Goal: Task Accomplishment & Management: Manage account settings

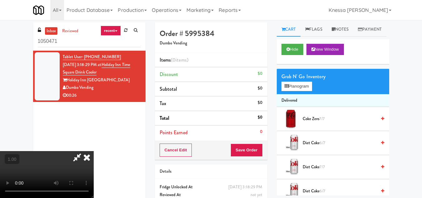
click at [94, 151] on icon at bounding box center [87, 157] width 14 height 12
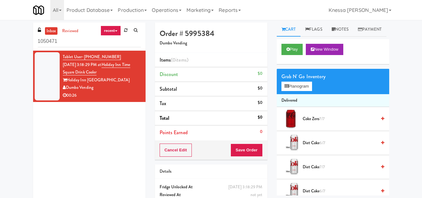
click at [117, 79] on div "Holiday Inn [GEOGRAPHIC_DATA]" at bounding box center [102, 80] width 78 height 8
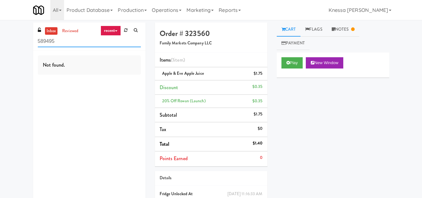
drag, startPoint x: 70, startPoint y: 41, endPoint x: 31, endPoint y: 40, distance: 38.8
click at [32, 41] on div "inbox reviewed recent all unclear take inventory issue suspicious failed recent…" at bounding box center [89, 116] width 122 height 189
paste input "Parke West Cabinet"
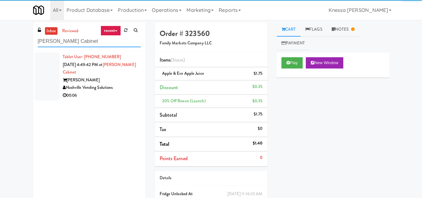
type input "Parke West Cabinet"
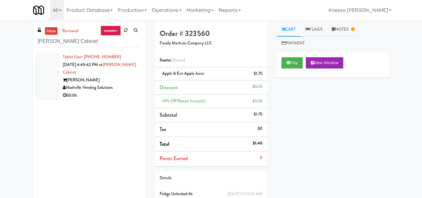
click at [99, 78] on div "Parke West" at bounding box center [102, 80] width 78 height 8
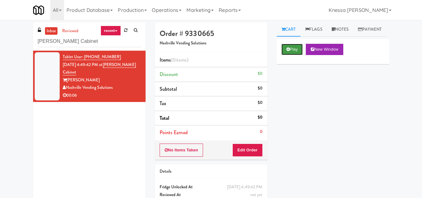
click at [289, 51] on icon at bounding box center [288, 49] width 3 height 4
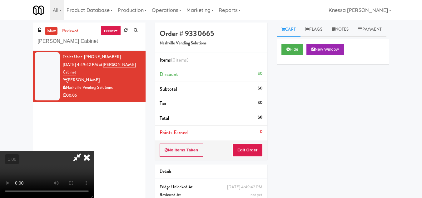
click at [94, 153] on video at bounding box center [47, 174] width 94 height 47
click at [84, 151] on icon at bounding box center [77, 157] width 14 height 12
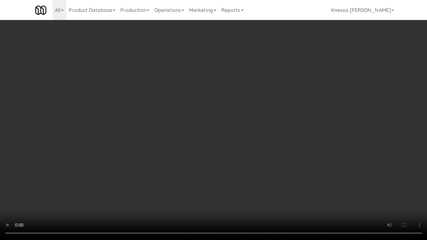
click at [210, 127] on video at bounding box center [213, 120] width 427 height 240
click at [214, 168] on video at bounding box center [213, 120] width 427 height 240
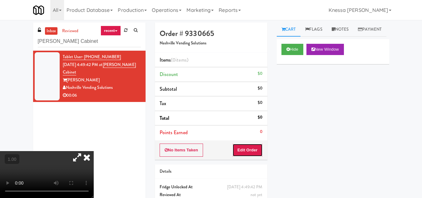
click at [252, 148] on button "Edit Order" at bounding box center [247, 149] width 30 height 13
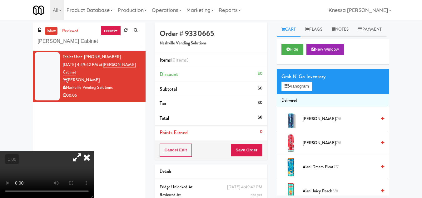
click at [84, 151] on icon at bounding box center [77, 157] width 14 height 12
click at [293, 91] on button "Planogram" at bounding box center [297, 86] width 31 height 9
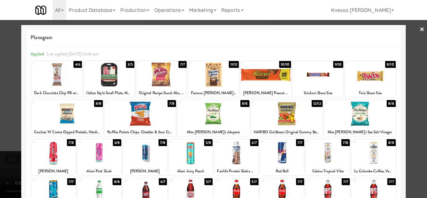
click at [216, 114] on div at bounding box center [213, 114] width 72 height 24
click at [417, 75] on div at bounding box center [213, 99] width 427 height 198
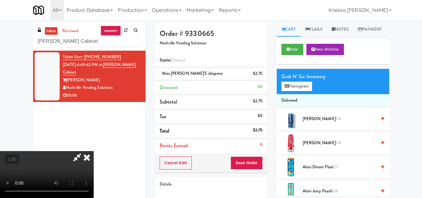
click at [94, 151] on video at bounding box center [47, 174] width 94 height 47
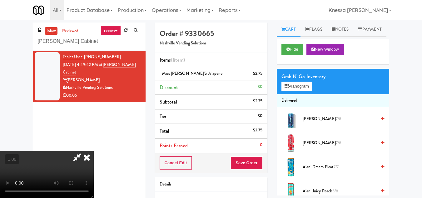
click at [94, 151] on video at bounding box center [47, 174] width 94 height 47
click at [305, 91] on button "Planogram" at bounding box center [297, 86] width 31 height 9
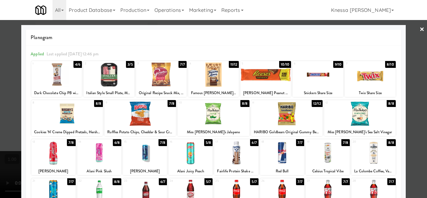
click at [418, 117] on div at bounding box center [213, 99] width 427 height 198
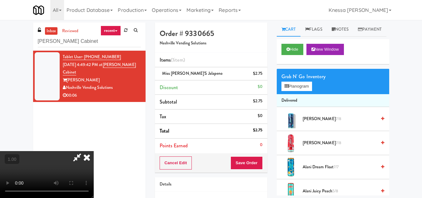
click at [94, 151] on video at bounding box center [47, 174] width 94 height 47
click at [299, 91] on button "Planogram" at bounding box center [297, 86] width 31 height 9
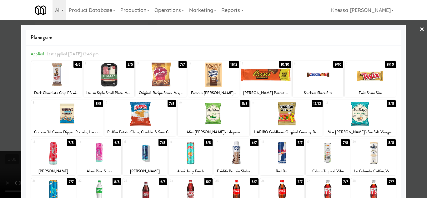
click at [413, 125] on div at bounding box center [213, 99] width 427 height 198
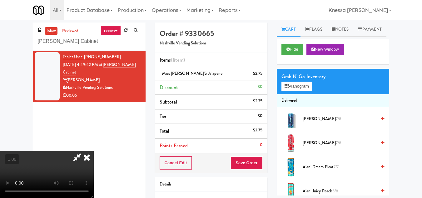
click at [94, 151] on video at bounding box center [47, 174] width 94 height 47
drag, startPoint x: 242, startPoint y: 26, endPoint x: 236, endPoint y: 29, distance: 6.7
click at [94, 151] on icon at bounding box center [87, 157] width 14 height 12
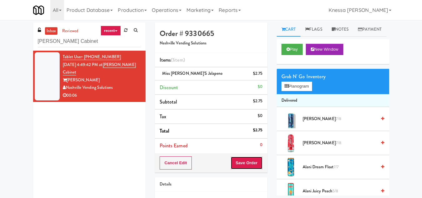
click at [246, 164] on button "Save Order" at bounding box center [247, 162] width 32 height 13
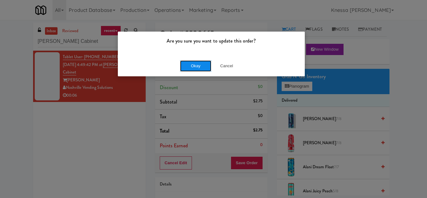
click at [201, 67] on button "Okay" at bounding box center [195, 65] width 31 height 11
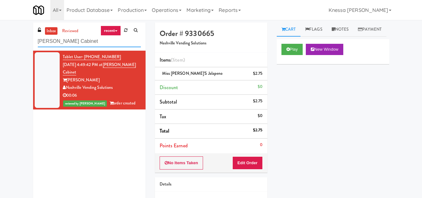
drag, startPoint x: 91, startPoint y: 41, endPoint x: 22, endPoint y: 42, distance: 68.7
click at [22, 42] on div "inbox reviewed recent all unclear take inventory issue suspicious failed recent…" at bounding box center [211, 129] width 422 height 214
paste input "Sophia - Cooler"
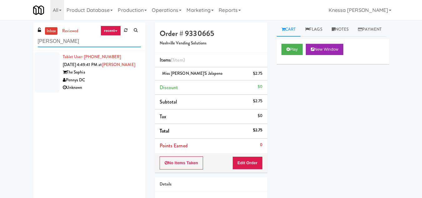
type input "Sophia - Cooler"
click at [114, 76] on div "The Sophia" at bounding box center [102, 72] width 78 height 8
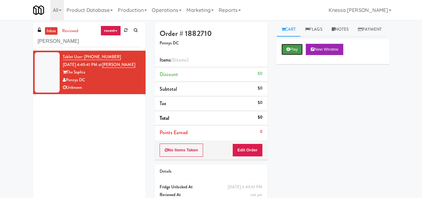
click at [296, 55] on button "Play" at bounding box center [293, 49] width 22 height 11
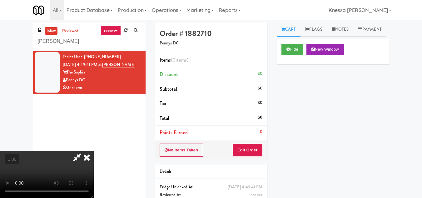
click at [94, 151] on video at bounding box center [47, 174] width 94 height 47
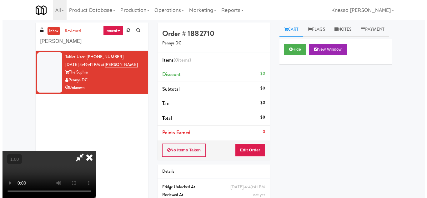
scroll to position [13, 0]
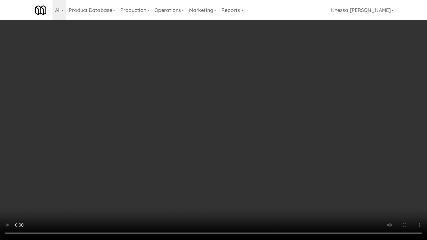
click at [167, 136] on video at bounding box center [213, 120] width 427 height 240
click at [177, 149] on video at bounding box center [213, 120] width 427 height 240
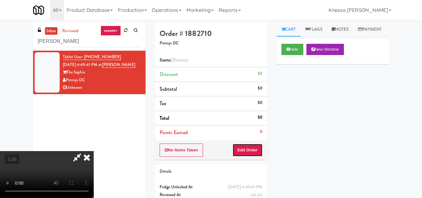
click at [258, 151] on button "Edit Order" at bounding box center [247, 149] width 30 height 13
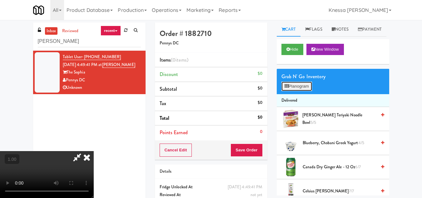
click at [297, 91] on button "Planogram" at bounding box center [297, 86] width 31 height 9
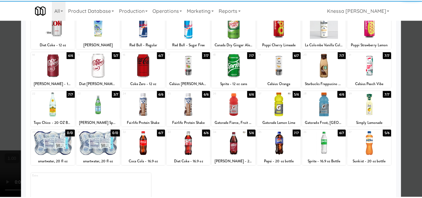
scroll to position [109, 0]
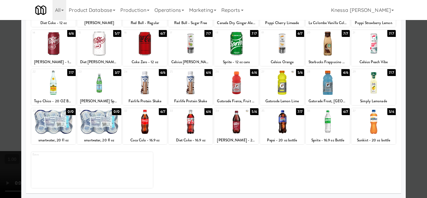
click at [101, 92] on div at bounding box center [99, 83] width 44 height 24
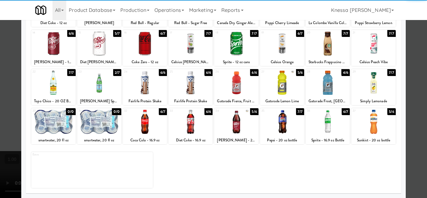
click at [9, 133] on div at bounding box center [213, 99] width 427 height 198
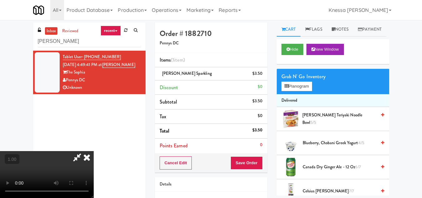
click at [94, 151] on video at bounding box center [47, 174] width 94 height 47
click at [84, 151] on icon at bounding box center [77, 157] width 14 height 12
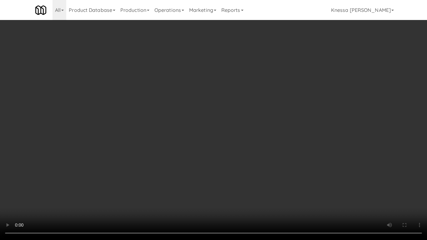
click at [172, 154] on video at bounding box center [213, 120] width 427 height 240
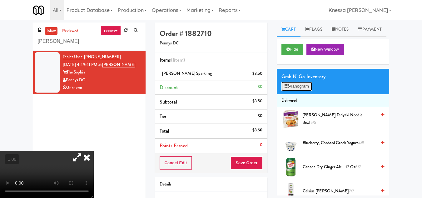
click at [292, 91] on button "Planogram" at bounding box center [297, 86] width 31 height 9
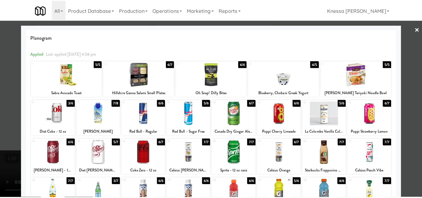
scroll to position [94, 0]
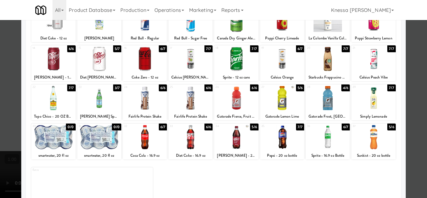
click at [416, 41] on div at bounding box center [213, 99] width 427 height 198
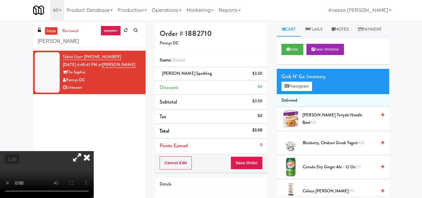
click at [92, 151] on video at bounding box center [47, 174] width 94 height 47
click at [94, 151] on icon at bounding box center [87, 157] width 14 height 12
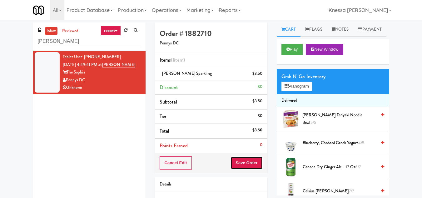
click at [245, 164] on button "Save Order" at bounding box center [247, 162] width 32 height 13
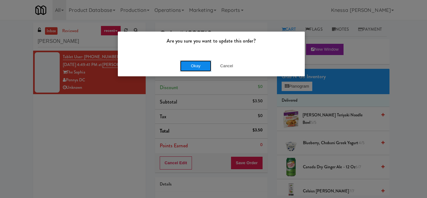
click at [207, 63] on button "Okay" at bounding box center [195, 65] width 31 height 11
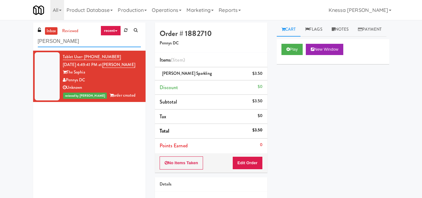
drag, startPoint x: 80, startPoint y: 43, endPoint x: 32, endPoint y: 40, distance: 48.2
click at [32, 41] on div "inbox reviewed recent all unclear take inventory issue suspicious failed recent…" at bounding box center [89, 116] width 122 height 189
paste input "Queensway Health Centre - Trillium Health"
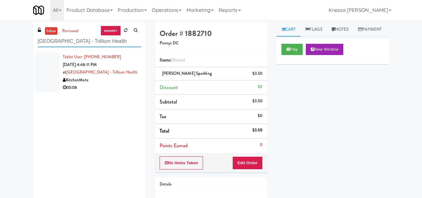
click at [81, 43] on input "Queensway Health Centre - Trillium Health" at bounding box center [89, 42] width 103 height 12
paste input "Goodwin - Cooler - Right"
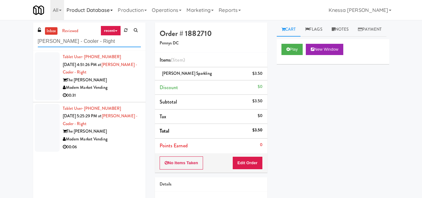
type input "Goodwin - Cooler - Right"
drag, startPoint x: 61, startPoint y: 43, endPoint x: 10, endPoint y: 43, distance: 50.6
click at [10, 43] on div "inbox reviewed recent all unclear take inventory issue suspicious failed recent…" at bounding box center [211, 129] width 422 height 214
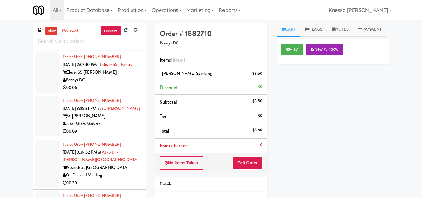
paste input "Elara - Cooler - Middle"
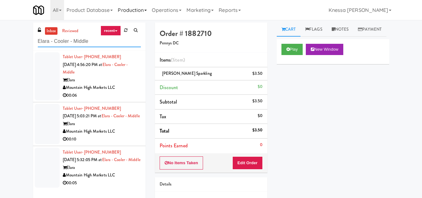
type input "Elara - Cooler - Middle"
click at [114, 76] on div "Tablet User · (602) 512-5973 Sep 19, 2025 4:56:20 PM at Elara - Cooler - Middle…" at bounding box center [102, 76] width 78 height 46
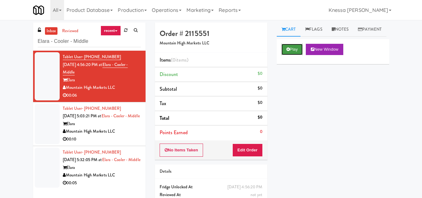
click at [295, 55] on button "Play" at bounding box center [293, 49] width 22 height 11
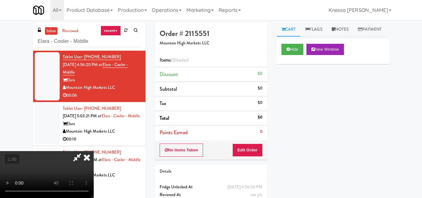
click at [75, 156] on video at bounding box center [47, 174] width 94 height 47
click at [84, 151] on icon at bounding box center [77, 157] width 14 height 12
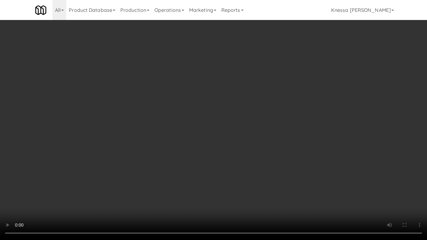
click at [194, 148] on video at bounding box center [213, 120] width 427 height 240
click at [195, 147] on video at bounding box center [213, 120] width 427 height 240
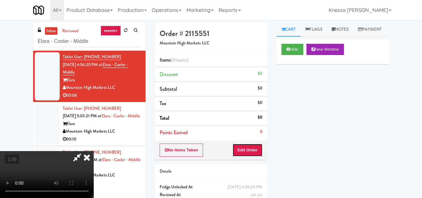
click at [260, 147] on button "Edit Order" at bounding box center [247, 149] width 30 height 13
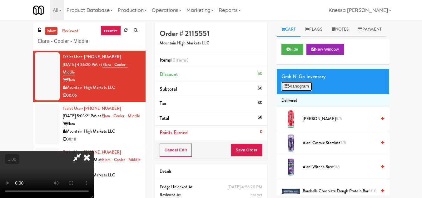
click at [299, 91] on button "Planogram" at bounding box center [297, 86] width 31 height 9
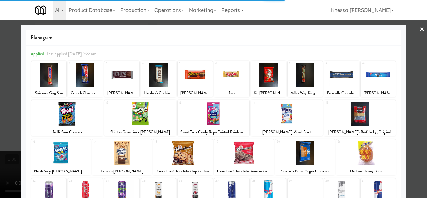
scroll to position [109, 0]
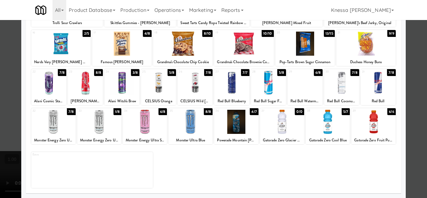
click at [409, 111] on div at bounding box center [213, 99] width 427 height 198
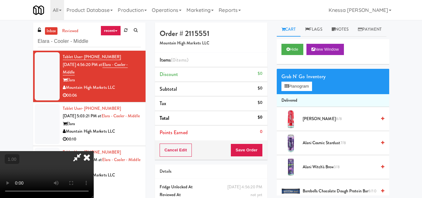
click at [84, 151] on icon at bounding box center [77, 157] width 14 height 12
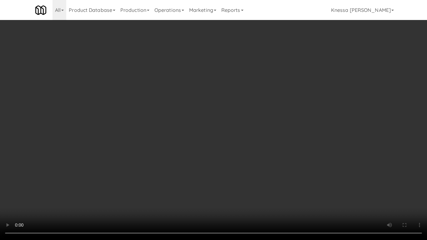
click at [236, 157] on video at bounding box center [213, 120] width 427 height 240
click at [184, 171] on video at bounding box center [213, 120] width 427 height 240
click at [162, 185] on video at bounding box center [213, 120] width 427 height 240
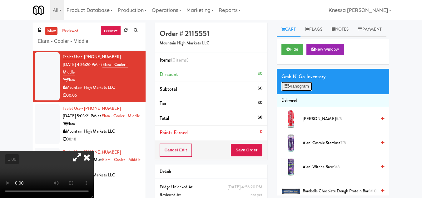
click at [302, 91] on button "Planogram" at bounding box center [297, 86] width 31 height 9
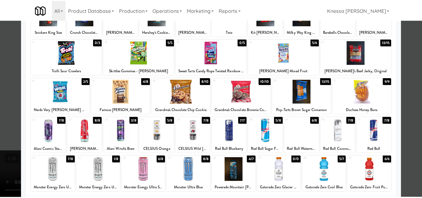
scroll to position [62, 0]
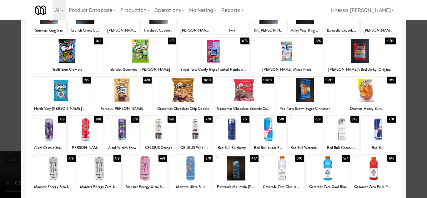
click at [234, 134] on div at bounding box center [231, 129] width 35 height 24
click at [416, 104] on div at bounding box center [213, 99] width 427 height 198
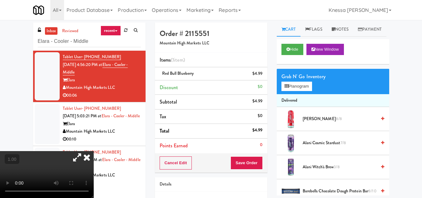
click at [87, 161] on video at bounding box center [47, 174] width 94 height 47
click at [84, 151] on icon at bounding box center [77, 157] width 14 height 12
click at [94, 151] on icon at bounding box center [87, 157] width 14 height 12
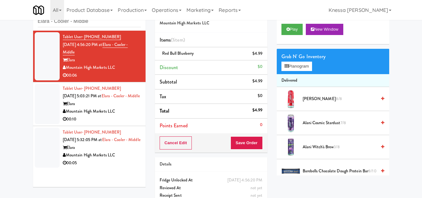
scroll to position [31, 0]
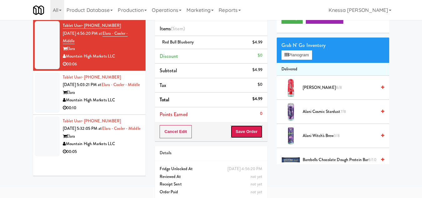
click at [248, 130] on button "Save Order" at bounding box center [247, 131] width 32 height 13
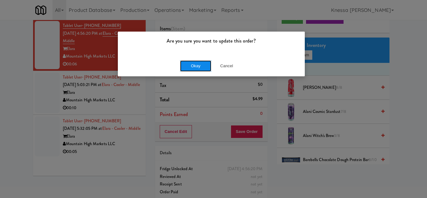
click at [200, 67] on button "Okay" at bounding box center [195, 65] width 31 height 11
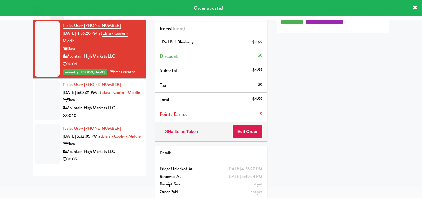
click at [110, 100] on div "Tablet User · (949) 500-3586 Sep 19, 2025 5:03:21 PM at Elara - Cooler - Middle…" at bounding box center [102, 100] width 78 height 38
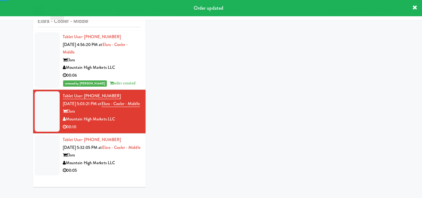
scroll to position [26, 0]
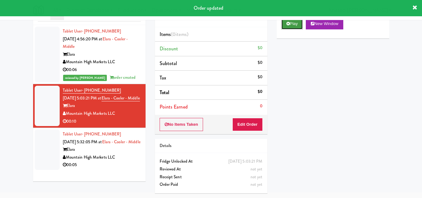
click at [292, 29] on button "Play" at bounding box center [293, 23] width 22 height 11
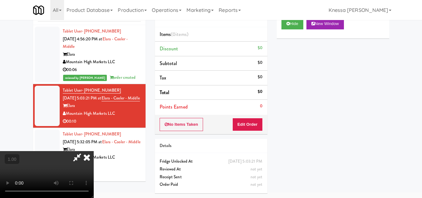
click at [94, 151] on video at bounding box center [47, 174] width 94 height 47
click at [84, 151] on icon at bounding box center [77, 157] width 14 height 12
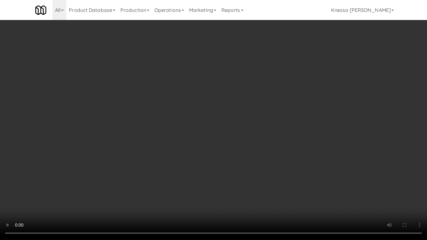
click at [227, 171] on video at bounding box center [213, 120] width 427 height 240
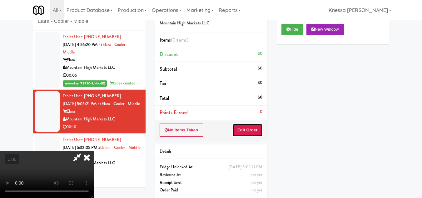
click at [259, 128] on button "Edit Order" at bounding box center [247, 129] width 30 height 13
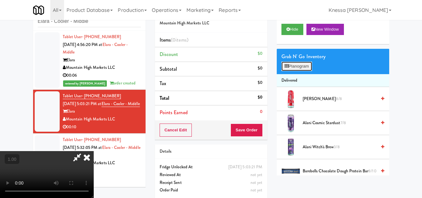
click at [306, 71] on button "Planogram" at bounding box center [297, 66] width 31 height 9
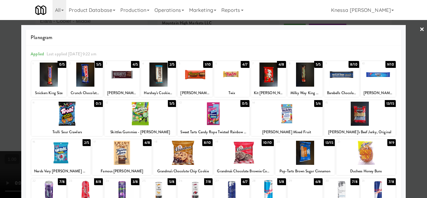
click at [267, 80] on div at bounding box center [268, 74] width 35 height 24
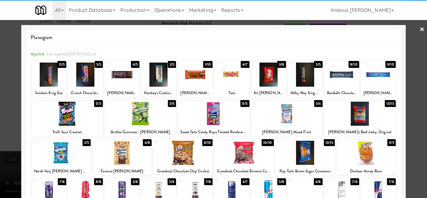
click at [415, 124] on div at bounding box center [213, 99] width 427 height 198
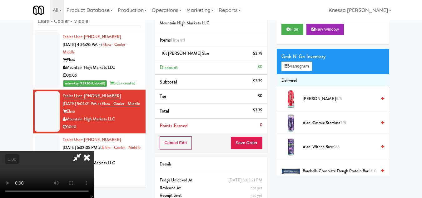
click at [84, 151] on icon at bounding box center [77, 157] width 14 height 12
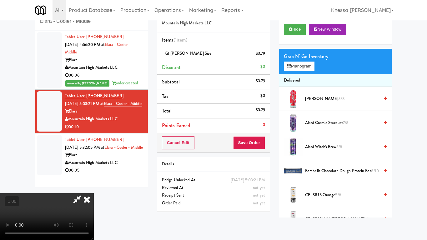
click at [94, 193] on video at bounding box center [47, 216] width 94 height 47
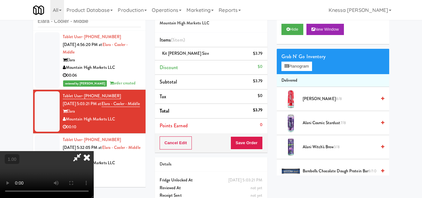
click at [94, 151] on icon at bounding box center [87, 157] width 14 height 12
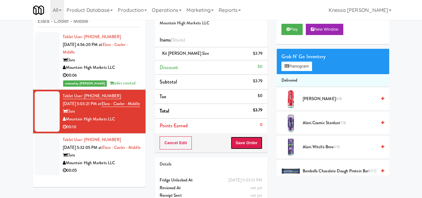
click at [251, 144] on button "Save Order" at bounding box center [247, 142] width 32 height 13
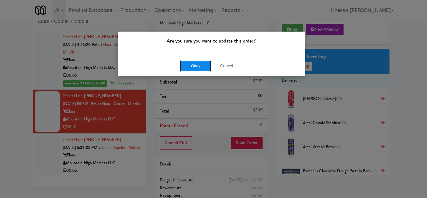
click at [196, 64] on button "Okay" at bounding box center [195, 65] width 31 height 11
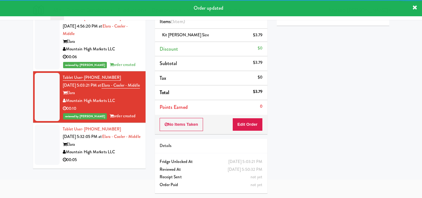
click at [102, 139] on span "Sep 19, 2025 5:32:05 PM at" at bounding box center [82, 136] width 39 height 6
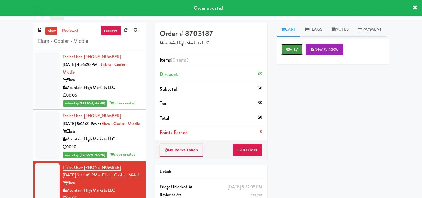
click at [290, 55] on button "Play" at bounding box center [293, 49] width 22 height 11
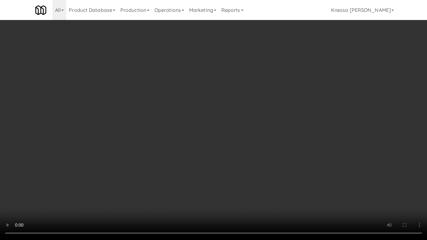
click at [225, 141] on video at bounding box center [213, 120] width 427 height 240
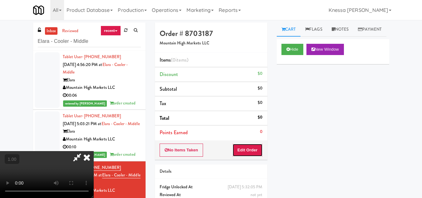
click at [261, 149] on button "Edit Order" at bounding box center [247, 149] width 30 height 13
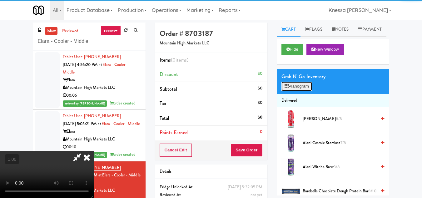
click at [302, 91] on button "Planogram" at bounding box center [297, 86] width 31 height 9
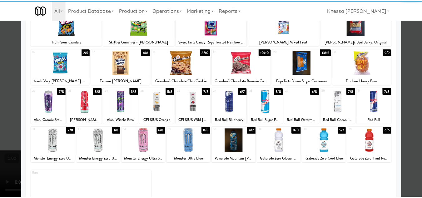
scroll to position [94, 0]
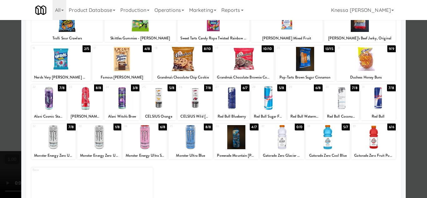
click at [85, 97] on div at bounding box center [85, 98] width 35 height 24
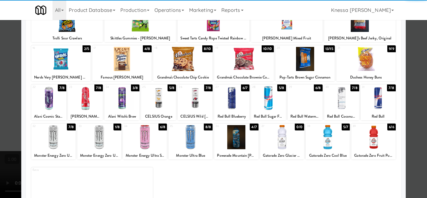
click at [124, 101] on div at bounding box center [121, 98] width 35 height 24
click at [410, 146] on div at bounding box center [213, 99] width 427 height 198
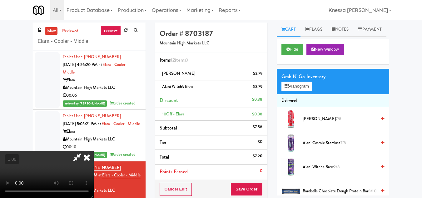
click at [94, 151] on video at bounding box center [47, 174] width 94 height 47
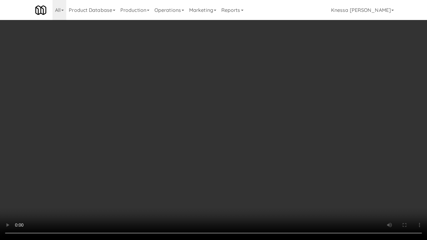
click at [201, 150] on video at bounding box center [213, 120] width 427 height 240
click at [173, 154] on video at bounding box center [213, 120] width 427 height 240
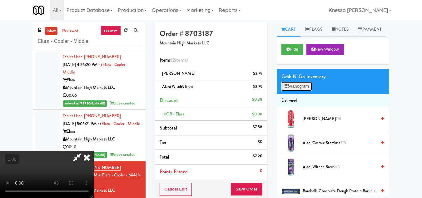
click at [301, 91] on button "Planogram" at bounding box center [297, 86] width 31 height 9
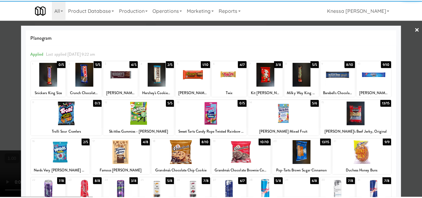
scroll to position [62, 0]
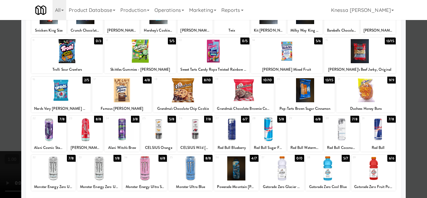
click at [410, 146] on div at bounding box center [213, 99] width 427 height 198
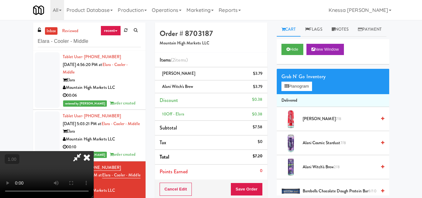
click at [94, 151] on icon at bounding box center [87, 157] width 14 height 12
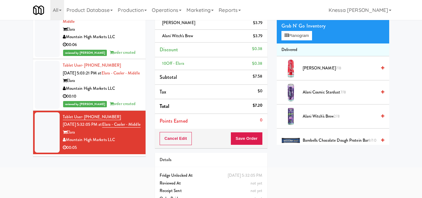
scroll to position [10, 0]
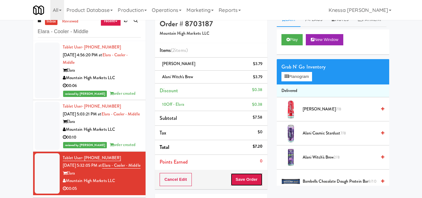
click at [245, 176] on button "Save Order" at bounding box center [247, 179] width 32 height 13
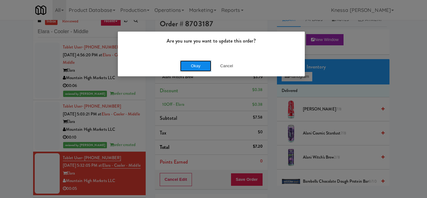
click at [197, 67] on button "Okay" at bounding box center [195, 65] width 31 height 11
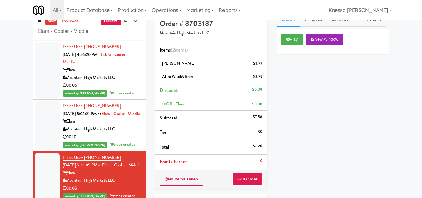
scroll to position [0, 0]
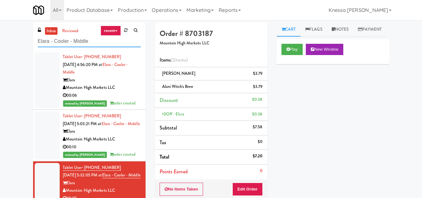
drag, startPoint x: 99, startPoint y: 42, endPoint x: 27, endPoint y: 45, distance: 72.2
click at [27, 45] on div "inbox reviewed recent all unclear take inventory issue suspicious failed recent…" at bounding box center [211, 142] width 422 height 240
paste input "The Duncan - Ambient - Right"
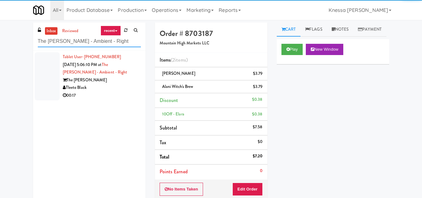
type input "The Duncan - Ambient - Right"
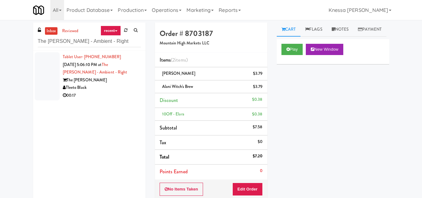
click at [106, 79] on div "The Duncan" at bounding box center [102, 80] width 78 height 8
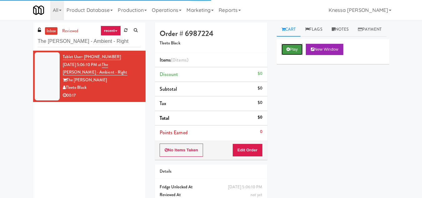
click at [292, 55] on button "Play" at bounding box center [293, 49] width 22 height 11
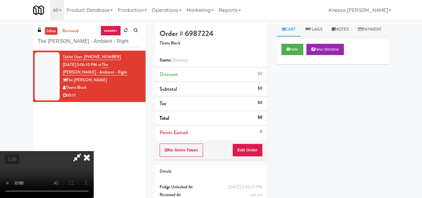
click at [94, 151] on video at bounding box center [47, 174] width 94 height 47
click at [94, 151] on icon at bounding box center [87, 157] width 14 height 12
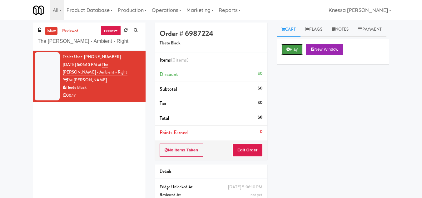
click at [295, 55] on button "Play" at bounding box center [293, 49] width 22 height 11
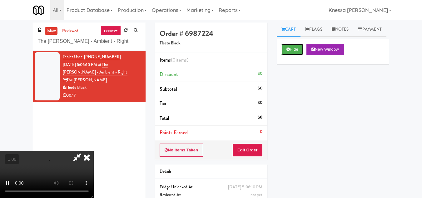
scroll to position [85, 0]
click at [94, 151] on video at bounding box center [47, 174] width 94 height 47
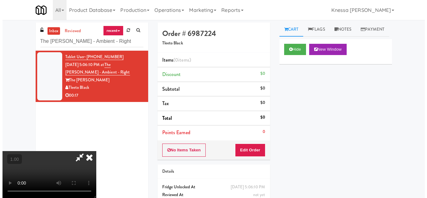
scroll to position [13, 0]
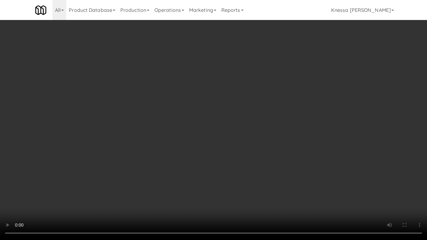
click at [218, 167] on video at bounding box center [213, 120] width 427 height 240
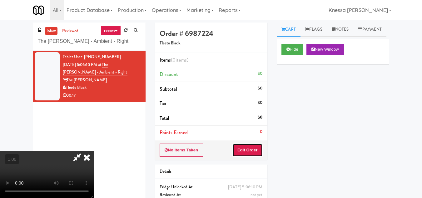
click at [259, 147] on button "Edit Order" at bounding box center [247, 149] width 30 height 13
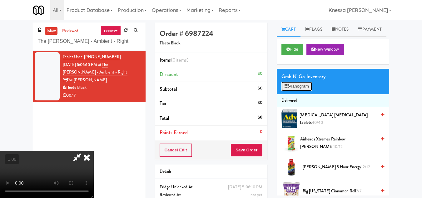
click at [299, 91] on button "Planogram" at bounding box center [297, 86] width 31 height 9
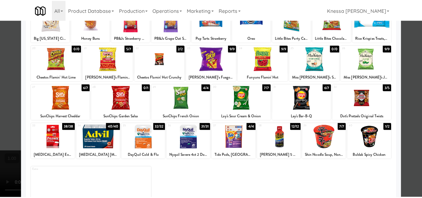
scroll to position [62, 0]
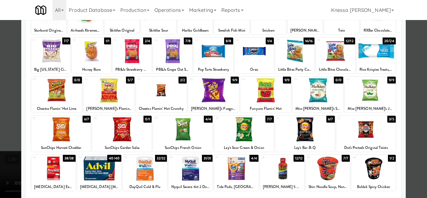
click at [410, 53] on div at bounding box center [213, 99] width 427 height 198
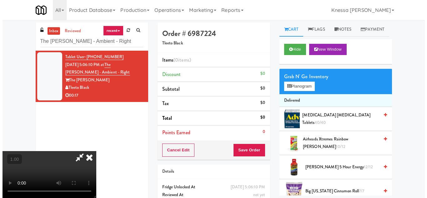
scroll to position [13, 0]
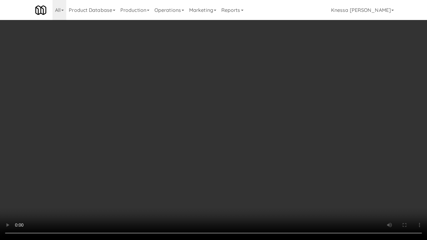
click at [192, 182] on video at bounding box center [213, 120] width 427 height 240
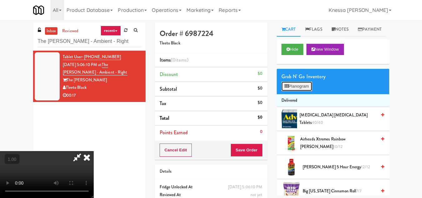
click at [297, 91] on button "Planogram" at bounding box center [297, 86] width 31 height 9
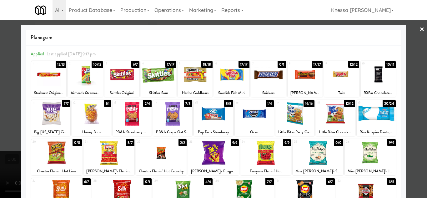
scroll to position [31, 0]
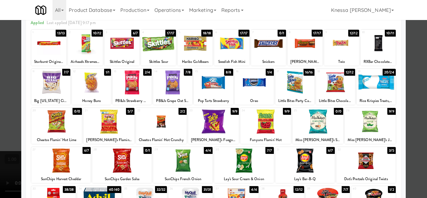
click at [416, 154] on div at bounding box center [213, 99] width 427 height 198
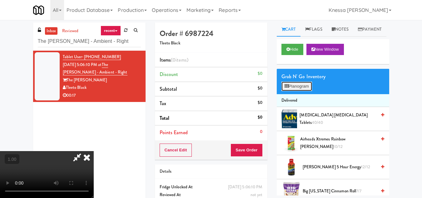
click at [297, 91] on button "Planogram" at bounding box center [297, 86] width 31 height 9
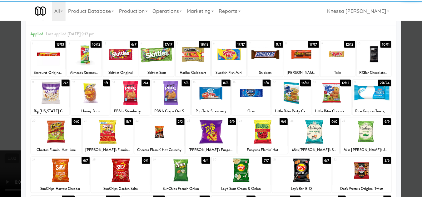
scroll to position [31, 0]
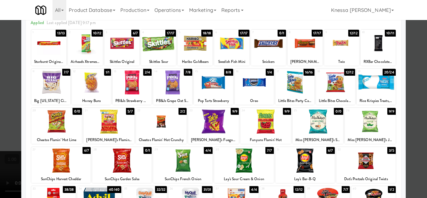
click at [413, 154] on div at bounding box center [213, 99] width 427 height 198
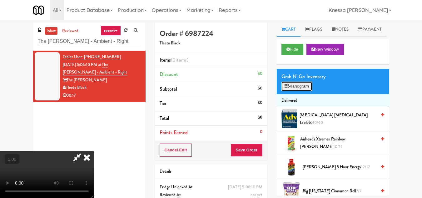
click at [300, 91] on button "Planogram" at bounding box center [297, 86] width 31 height 9
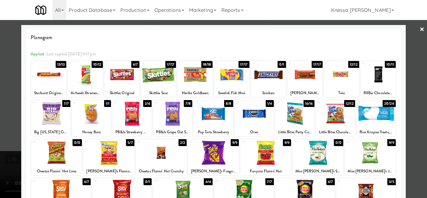
click at [412, 169] on div at bounding box center [213, 99] width 427 height 198
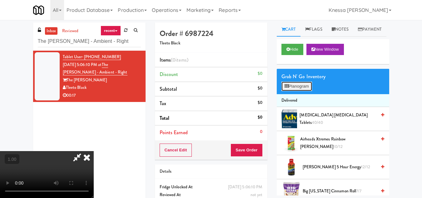
click at [294, 91] on button "Planogram" at bounding box center [297, 86] width 31 height 9
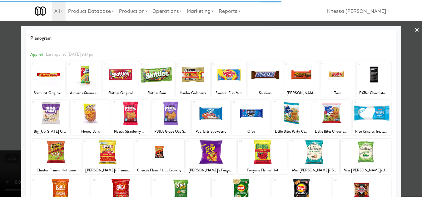
scroll to position [31, 0]
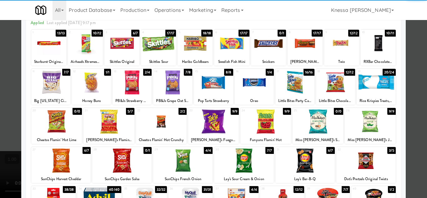
click at [412, 162] on div at bounding box center [213, 99] width 427 height 198
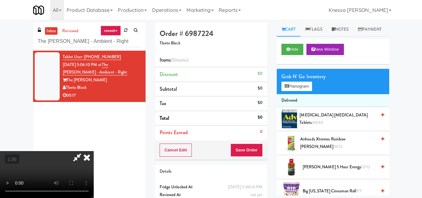
click at [94, 151] on video at bounding box center [47, 174] width 94 height 47
click at [294, 91] on button "Planogram" at bounding box center [297, 86] width 31 height 9
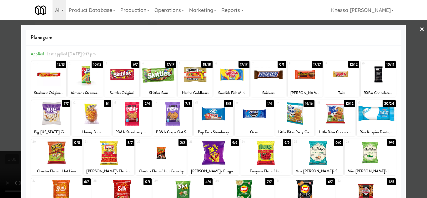
click at [412, 152] on div at bounding box center [213, 99] width 427 height 198
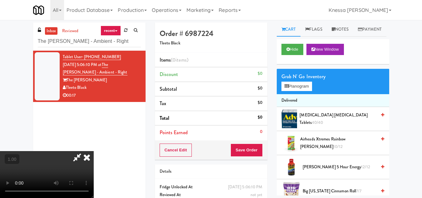
scroll to position [75, 0]
click at [94, 151] on video at bounding box center [47, 174] width 94 height 47
click at [296, 91] on button "Planogram" at bounding box center [297, 86] width 31 height 9
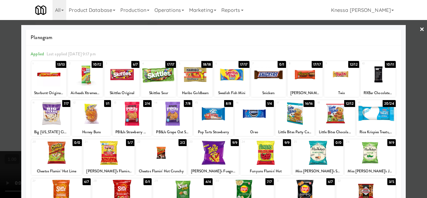
click at [417, 157] on div at bounding box center [213, 99] width 427 height 198
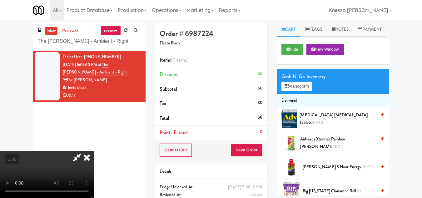
scroll to position [85, 0]
click at [94, 151] on video at bounding box center [47, 174] width 94 height 47
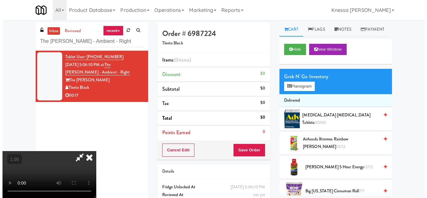
scroll to position [13, 0]
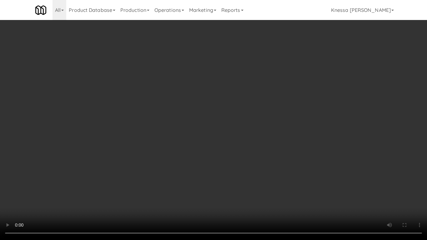
click at [221, 172] on video at bounding box center [213, 120] width 427 height 240
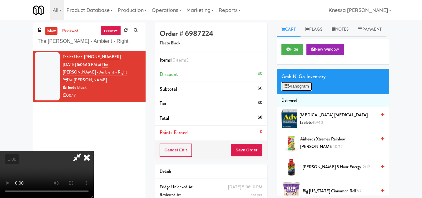
click at [290, 91] on button "Planogram" at bounding box center [297, 86] width 31 height 9
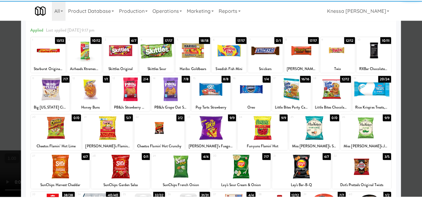
scroll to position [31, 0]
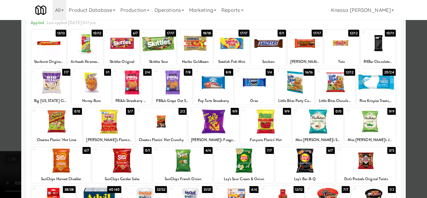
click at [407, 143] on div at bounding box center [213, 99] width 427 height 198
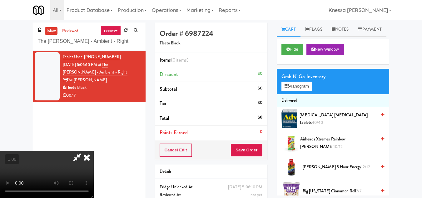
scroll to position [13, 0]
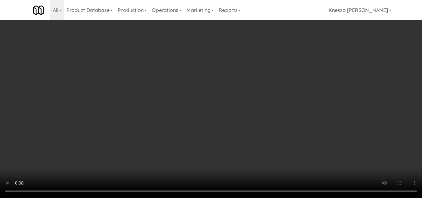
click at [277, 131] on li "Advil Ibuprofen Tablets 40/40" at bounding box center [333, 119] width 112 height 24
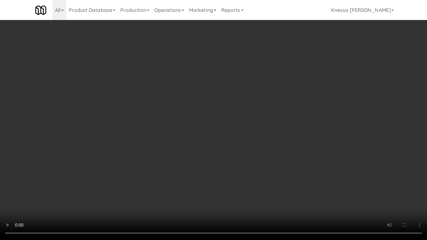
click at [223, 157] on video at bounding box center [213, 120] width 427 height 240
click at [209, 139] on video at bounding box center [213, 120] width 427 height 240
click at [245, 170] on video at bounding box center [213, 120] width 427 height 240
click at [223, 197] on video at bounding box center [213, 120] width 427 height 240
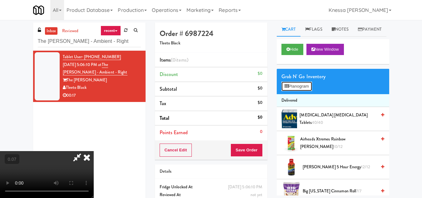
click at [300, 91] on button "Planogram" at bounding box center [297, 86] width 31 height 9
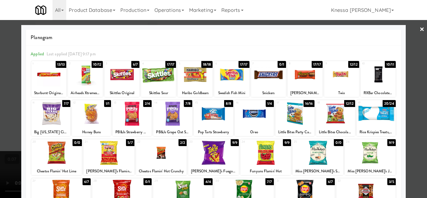
click at [419, 29] on link "×" at bounding box center [421, 29] width 5 height 19
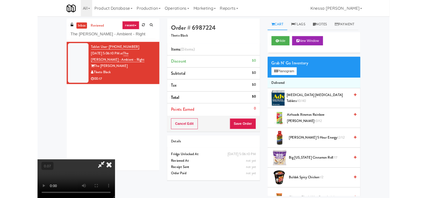
scroll to position [13, 0]
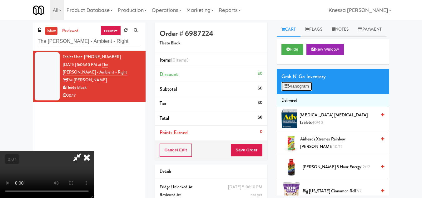
click at [295, 91] on button "Planogram" at bounding box center [297, 86] width 31 height 9
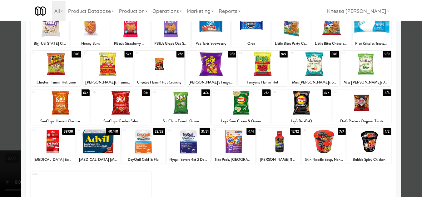
scroll to position [78, 0]
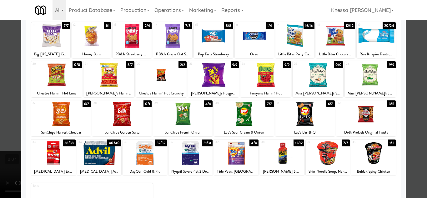
click at [415, 68] on div at bounding box center [213, 99] width 427 height 198
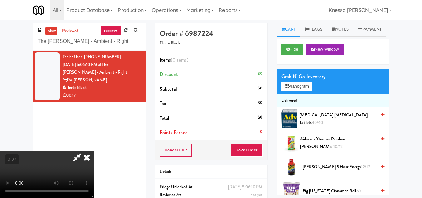
scroll to position [13, 0]
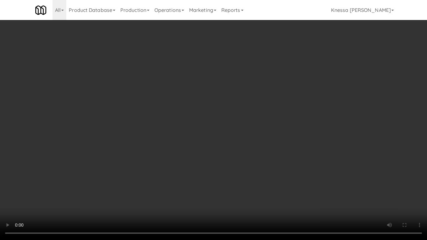
click at [302, 181] on video at bounding box center [213, 120] width 427 height 240
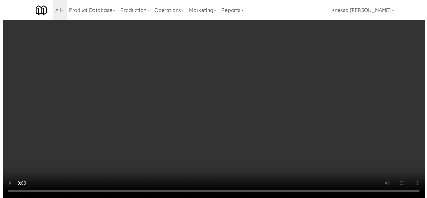
scroll to position [0, 0]
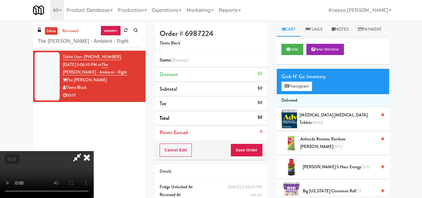
click at [94, 151] on icon at bounding box center [87, 157] width 14 height 12
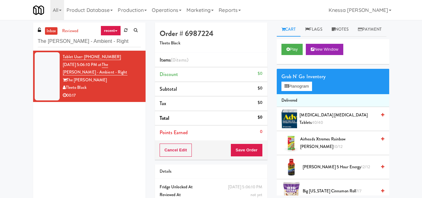
click at [284, 94] on div "Grab N' Go Inventory Planogram" at bounding box center [333, 81] width 112 height 25
click at [292, 91] on button "Planogram" at bounding box center [297, 86] width 31 height 9
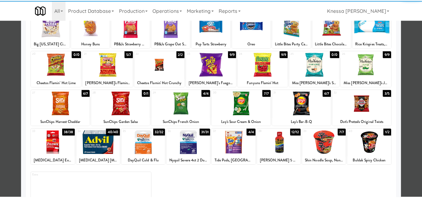
scroll to position [94, 0]
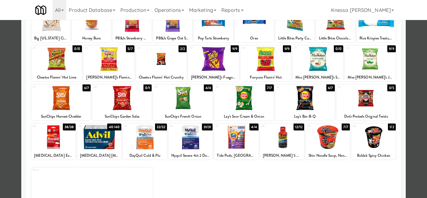
click at [107, 61] on div at bounding box center [108, 59] width 51 height 24
click at [417, 118] on div at bounding box center [213, 99] width 427 height 198
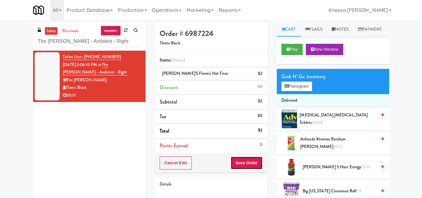
click at [245, 164] on button "Save Order" at bounding box center [247, 162] width 32 height 13
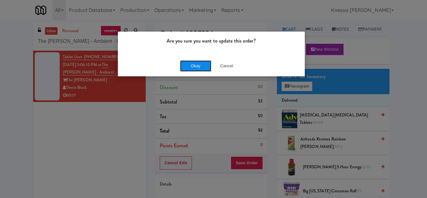
click at [199, 69] on button "Okay" at bounding box center [195, 65] width 31 height 11
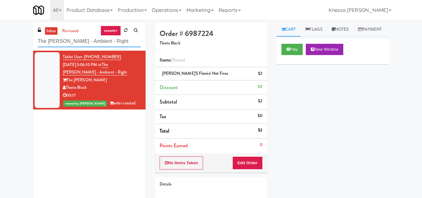
drag, startPoint x: 110, startPoint y: 41, endPoint x: 31, endPoint y: 36, distance: 78.9
click at [31, 36] on div "inbox reviewed recent all unclear take inventory issue suspicious failed recent…" at bounding box center [89, 116] width 122 height 189
paste input "70 Capitol Yards - Cooler"
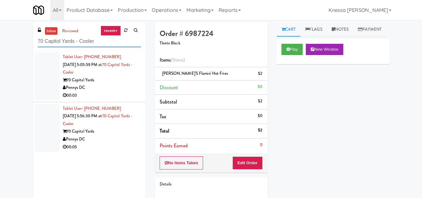
type input "70 Capitol Yards - Cooler"
click at [103, 77] on div "70 Capital Yards" at bounding box center [102, 80] width 78 height 8
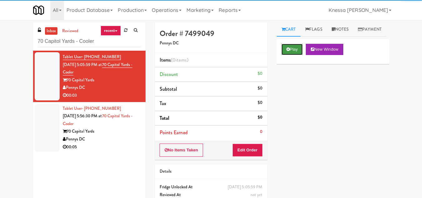
click at [296, 55] on button "Play" at bounding box center [293, 49] width 22 height 11
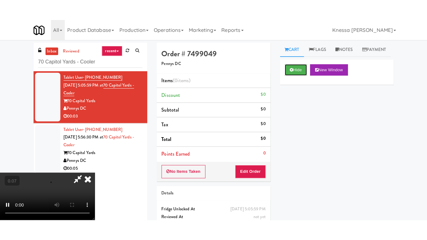
scroll to position [85, 0]
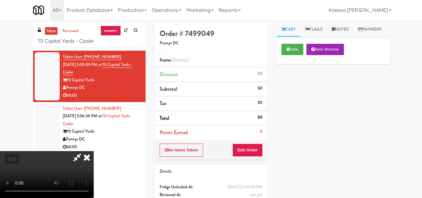
click at [94, 151] on video at bounding box center [47, 174] width 94 height 47
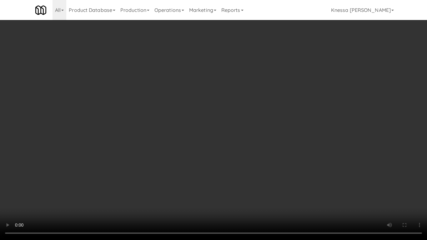
click at [204, 122] on video at bounding box center [213, 120] width 427 height 240
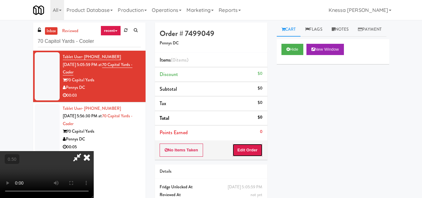
click at [260, 150] on button "Edit Order" at bounding box center [247, 149] width 30 height 13
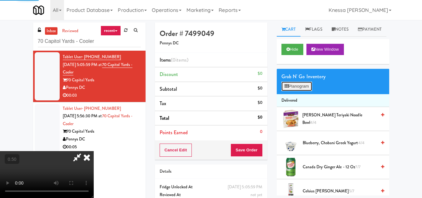
click at [299, 91] on button "Planogram" at bounding box center [297, 86] width 31 height 9
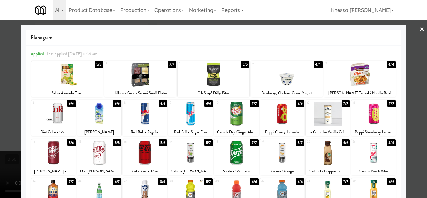
click at [367, 153] on div at bounding box center [373, 153] width 44 height 24
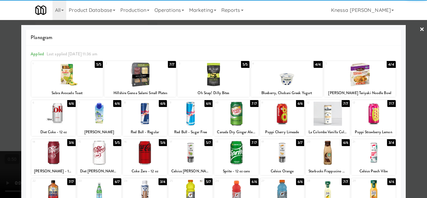
click at [410, 159] on div at bounding box center [213, 99] width 427 height 198
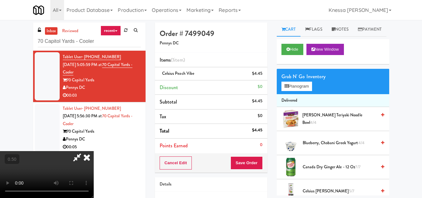
click at [94, 151] on video at bounding box center [47, 174] width 94 height 47
click at [94, 151] on icon at bounding box center [87, 157] width 14 height 12
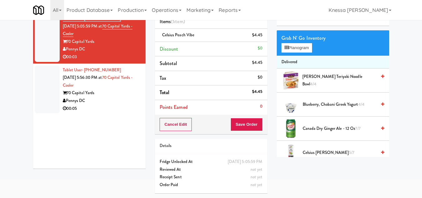
scroll to position [46, 0]
click at [254, 118] on button "Save Order" at bounding box center [247, 124] width 32 height 13
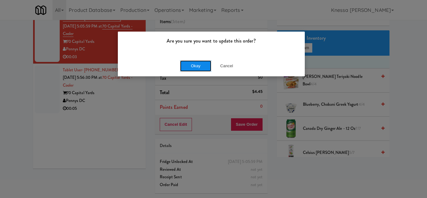
click at [193, 64] on button "Okay" at bounding box center [195, 65] width 31 height 11
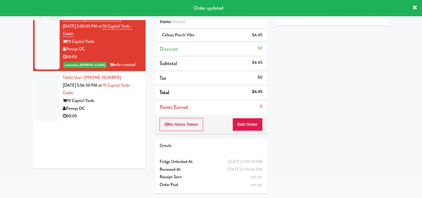
click at [110, 97] on div "70 Capital Yards" at bounding box center [102, 101] width 78 height 8
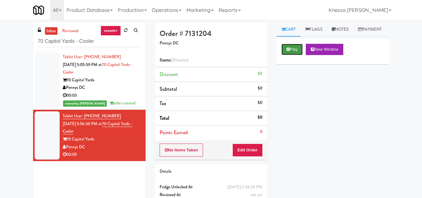
click at [293, 55] on button "Play" at bounding box center [293, 49] width 22 height 11
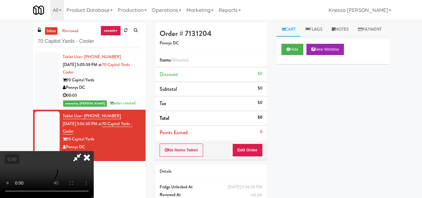
click at [94, 151] on video at bounding box center [47, 174] width 94 height 47
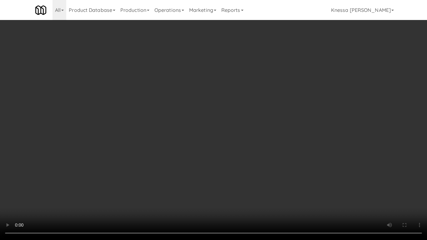
click at [193, 130] on video at bounding box center [213, 120] width 427 height 240
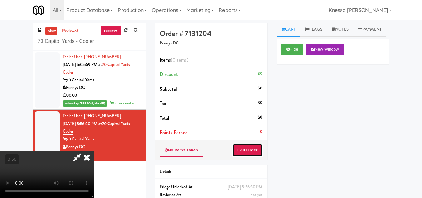
click at [258, 149] on button "Edit Order" at bounding box center [247, 149] width 30 height 13
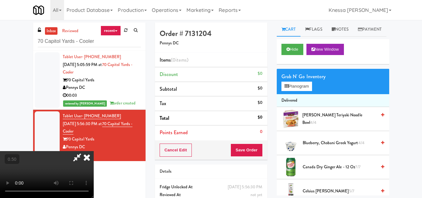
click at [94, 151] on video at bounding box center [47, 174] width 94 height 47
click at [94, 151] on icon at bounding box center [87, 157] width 14 height 12
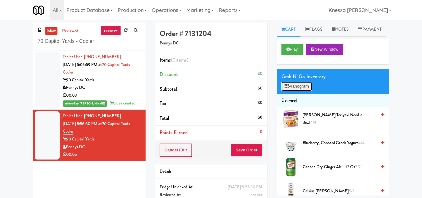
click at [288, 88] on icon at bounding box center [287, 86] width 4 height 4
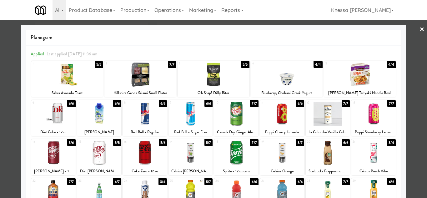
click at [188, 118] on div at bounding box center [190, 114] width 44 height 24
click at [412, 131] on div at bounding box center [213, 99] width 427 height 198
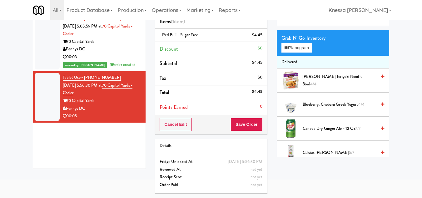
scroll to position [15, 0]
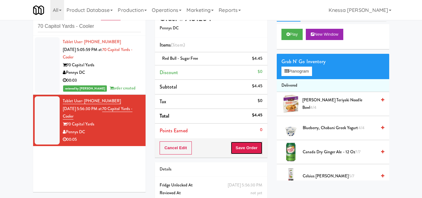
click at [247, 149] on button "Save Order" at bounding box center [247, 147] width 32 height 13
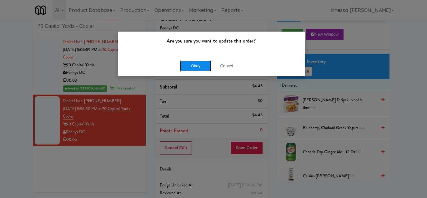
click at [196, 67] on button "Okay" at bounding box center [195, 65] width 31 height 11
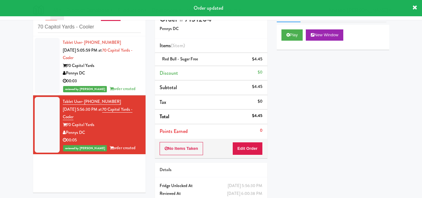
scroll to position [0, 0]
